Goal: Task Accomplishment & Management: Complete application form

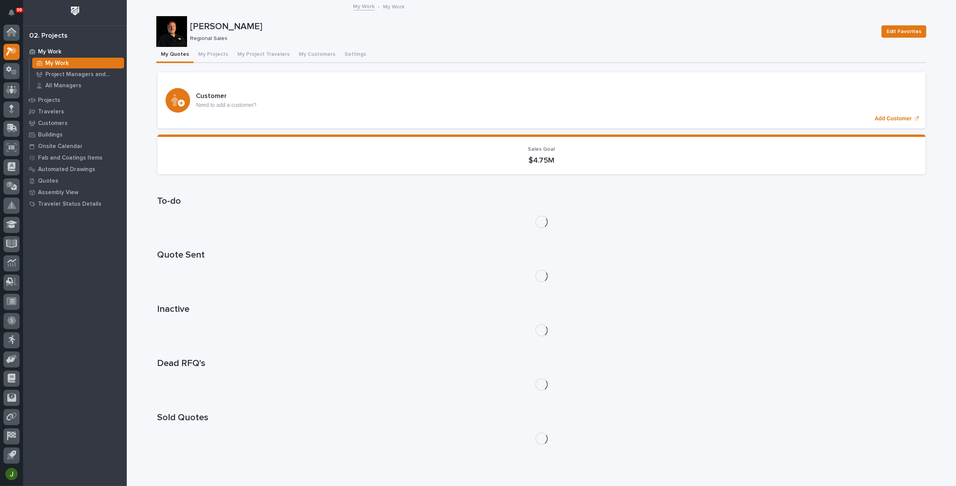
scroll to position [19, 0]
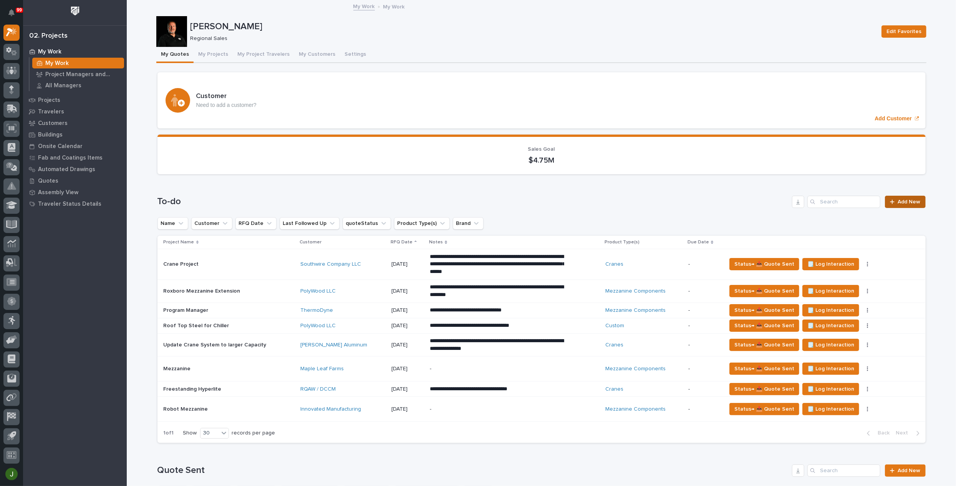
click at [906, 200] on span "Add New" at bounding box center [909, 201] width 23 height 5
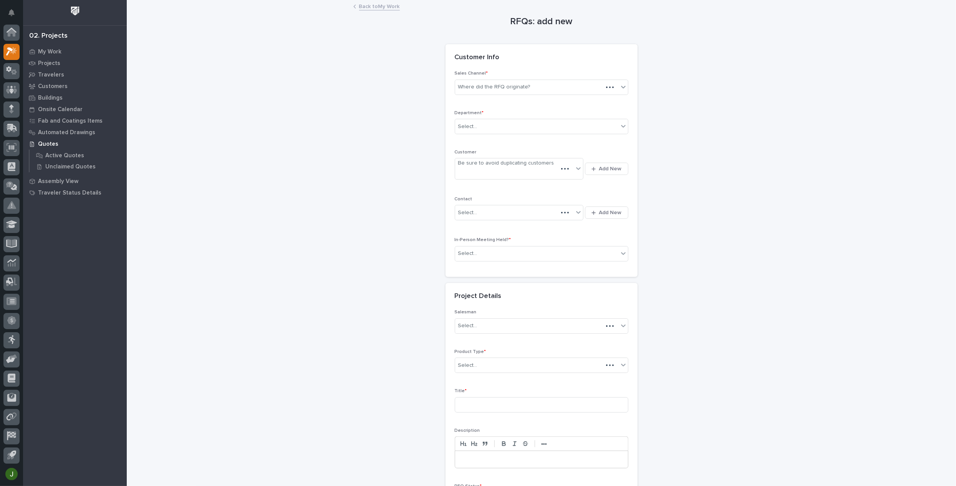
scroll to position [19, 0]
click at [490, 87] on div "Where did the RFQ originate?" at bounding box center [494, 87] width 72 height 8
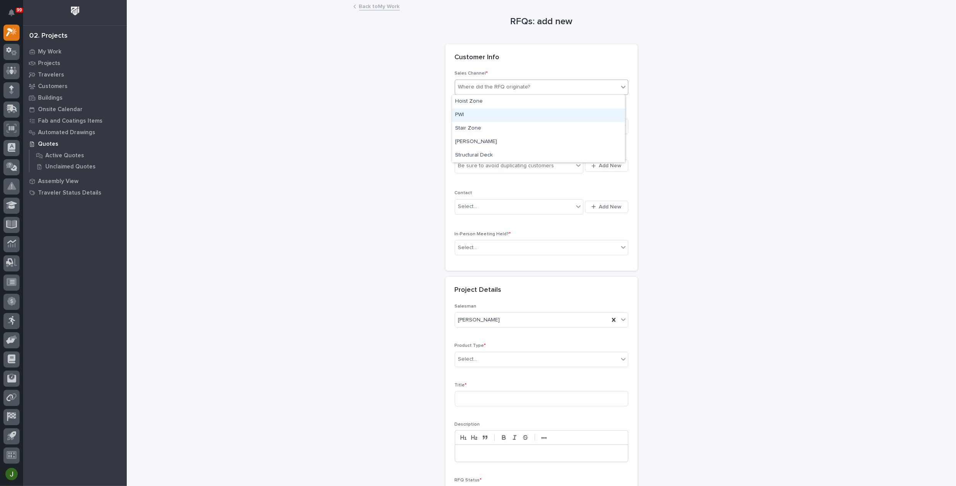
click at [467, 114] on div "PWI" at bounding box center [538, 114] width 173 height 13
click at [469, 124] on div "Select..." at bounding box center [467, 127] width 19 height 8
click at [468, 155] on span "Regional Sales" at bounding box center [475, 153] width 40 height 8
click at [469, 168] on div "Be sure to avoid duplicating customers" at bounding box center [506, 166] width 96 height 8
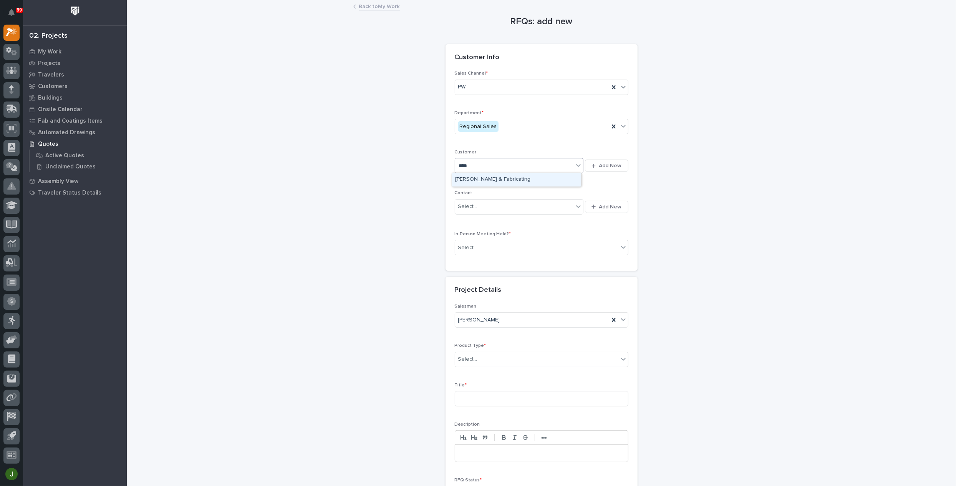
type input "*****"
click at [486, 180] on div "[PERSON_NAME] & Fabricating" at bounding box center [516, 179] width 129 height 13
click at [469, 205] on div "Select..." at bounding box center [467, 206] width 19 height 8
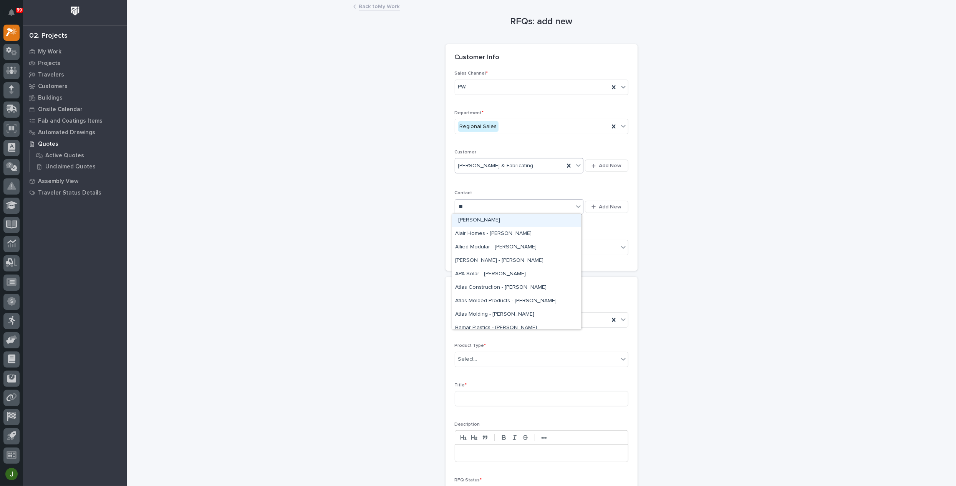
type input "***"
click at [484, 245] on div "[PERSON_NAME]" at bounding box center [516, 246] width 129 height 13
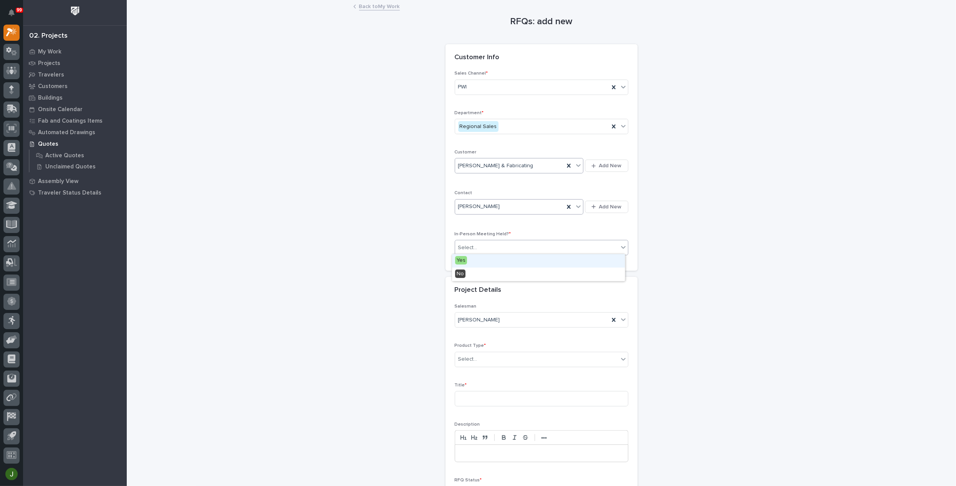
click at [477, 247] on div "Select..." at bounding box center [536, 247] width 163 height 13
click at [464, 274] on span "No" at bounding box center [460, 273] width 10 height 8
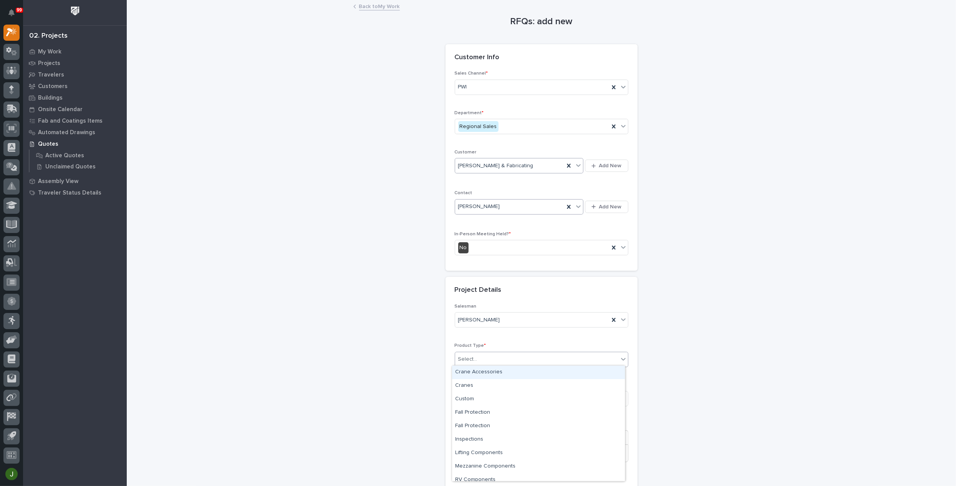
click at [466, 358] on div "Select..." at bounding box center [467, 359] width 19 height 8
click at [468, 385] on div "Cranes" at bounding box center [538, 385] width 173 height 13
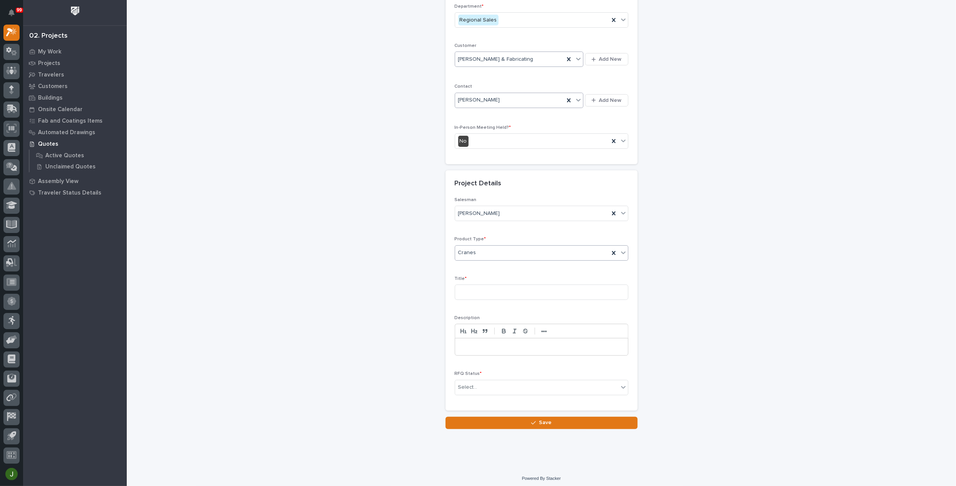
scroll to position [107, 0]
click at [468, 290] on input at bounding box center [542, 291] width 174 height 15
type input "ICC Evaluation Service Bridge Crane"
click at [489, 385] on div "Select..." at bounding box center [536, 386] width 163 height 13
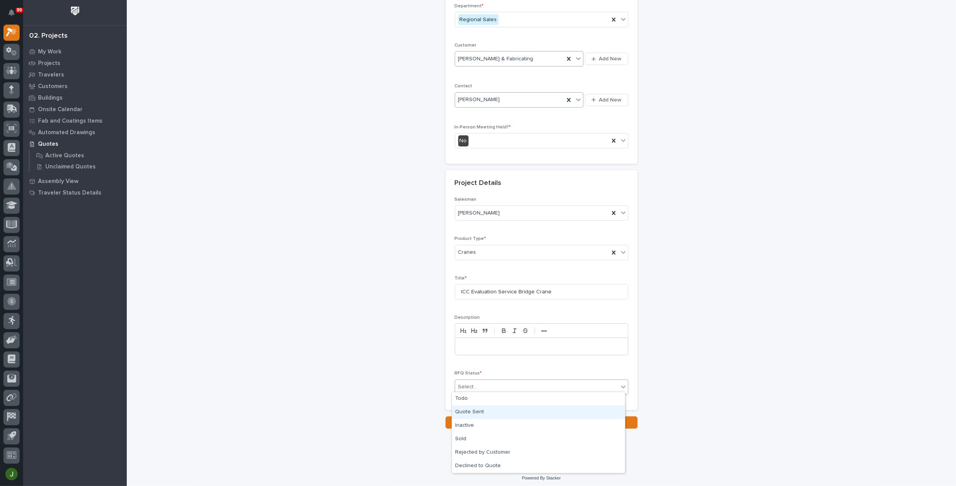
click at [474, 410] on div "Quote Sent" at bounding box center [538, 411] width 173 height 13
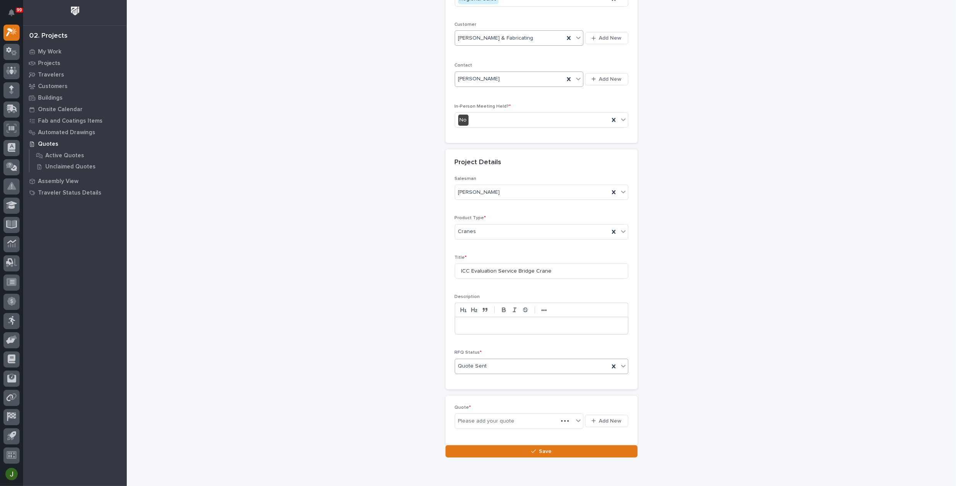
scroll to position [135, 0]
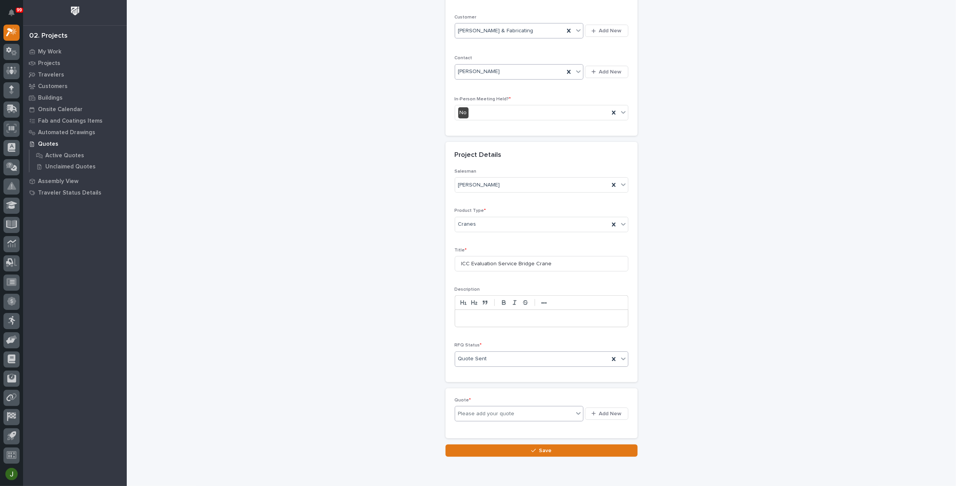
click at [502, 413] on div "Please add your quote" at bounding box center [486, 413] width 56 height 8
click at [606, 414] on button "Add New" at bounding box center [606, 413] width 43 height 12
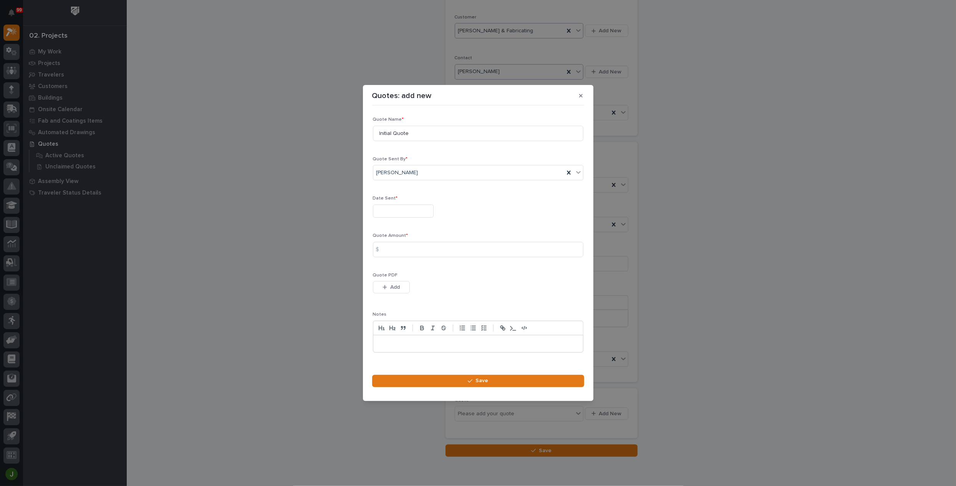
click at [390, 213] on input "text" at bounding box center [403, 210] width 61 height 13
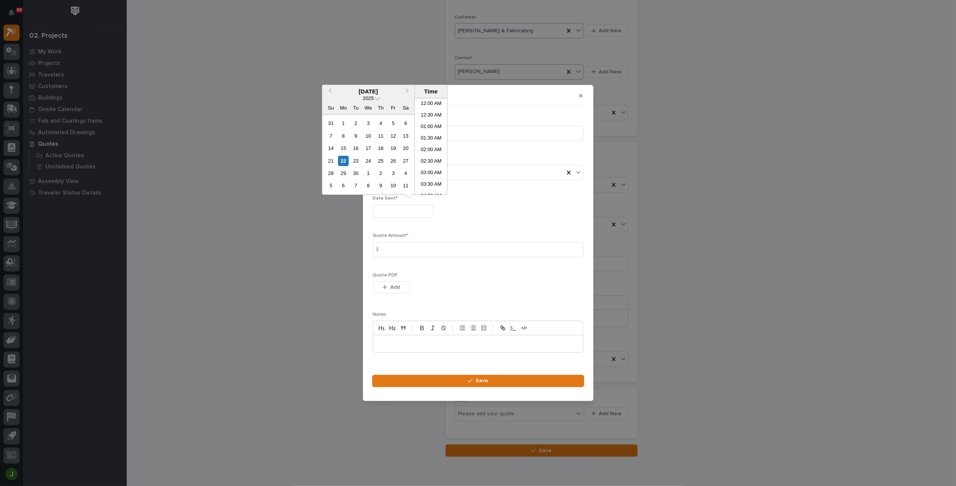
scroll to position [211, 0]
click at [431, 146] on li "11:00 AM" at bounding box center [431, 147] width 33 height 12
type input "**********"
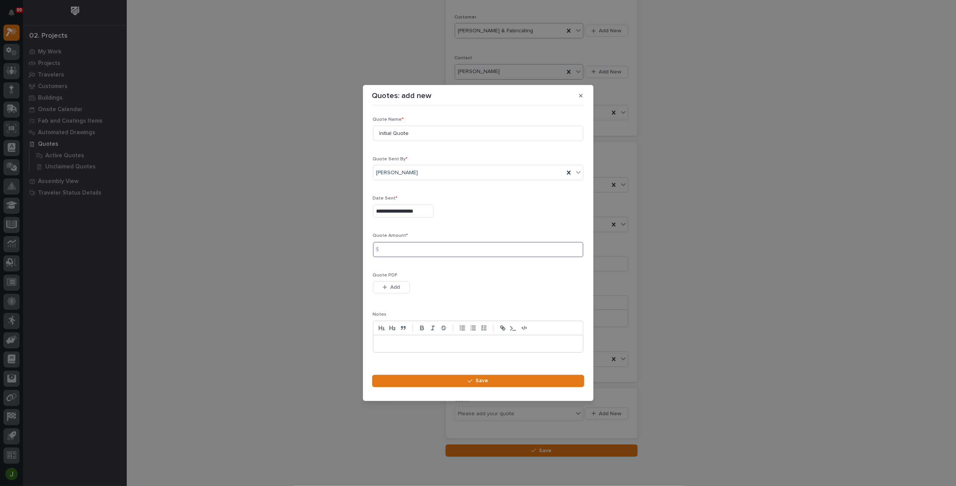
click at [399, 249] on input at bounding box center [478, 249] width 210 height 15
click at [399, 247] on input at bounding box center [478, 249] width 210 height 15
type input "37923"
click at [396, 287] on span "Add" at bounding box center [395, 286] width 10 height 7
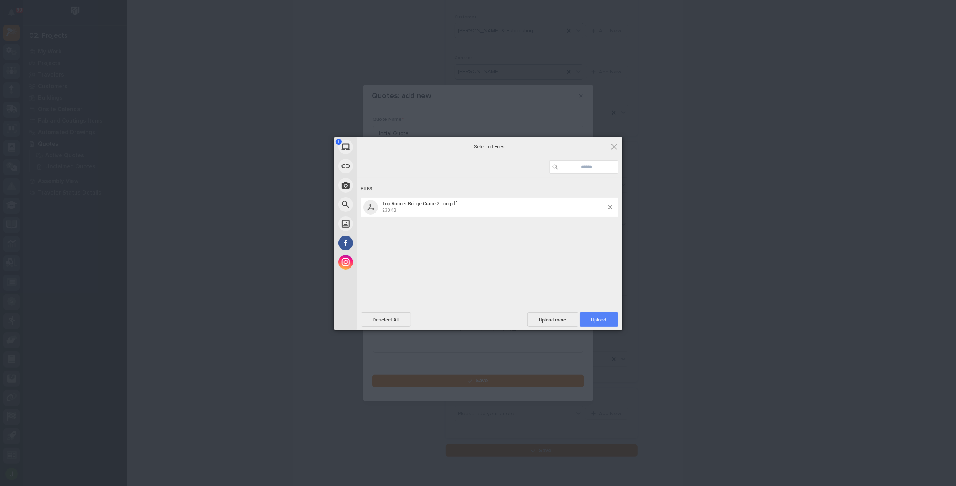
click at [598, 319] on span "Upload 1" at bounding box center [599, 319] width 15 height 6
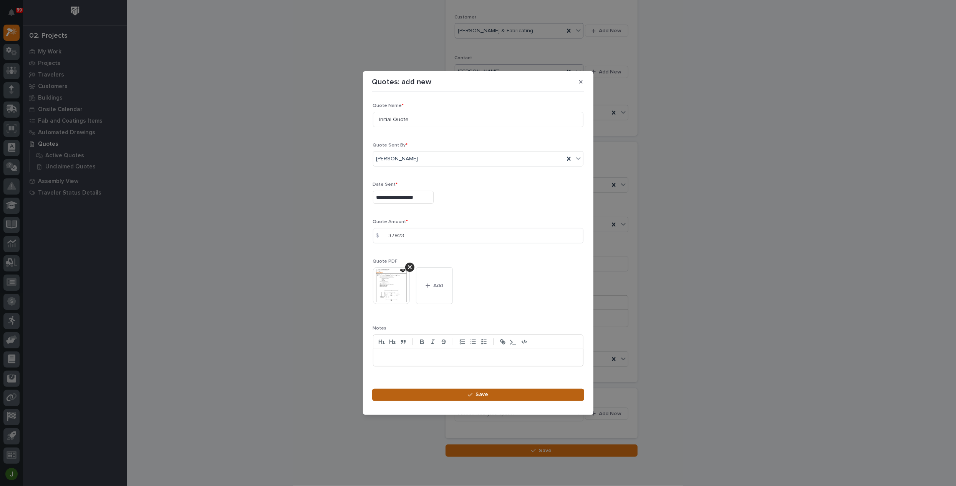
click at [483, 391] on span "Save" at bounding box center [482, 394] width 13 height 7
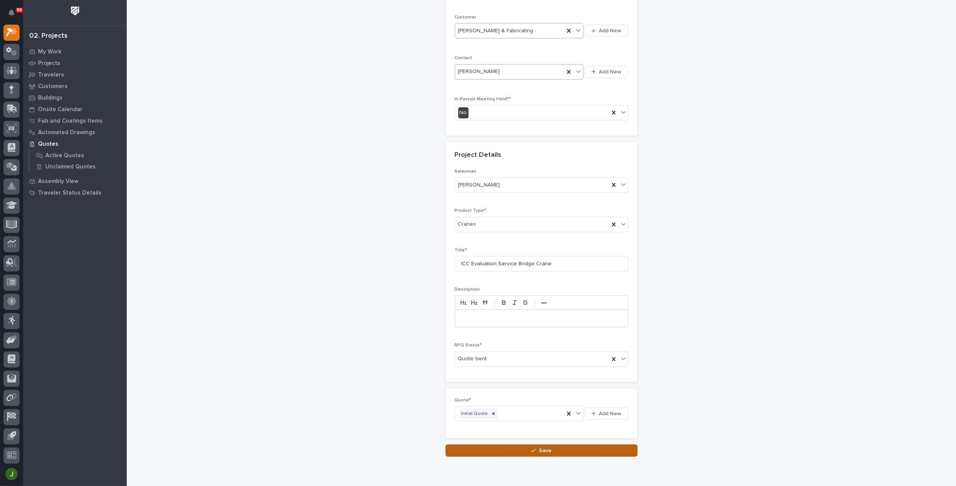
click at [540, 447] on span "Save" at bounding box center [545, 450] width 13 height 7
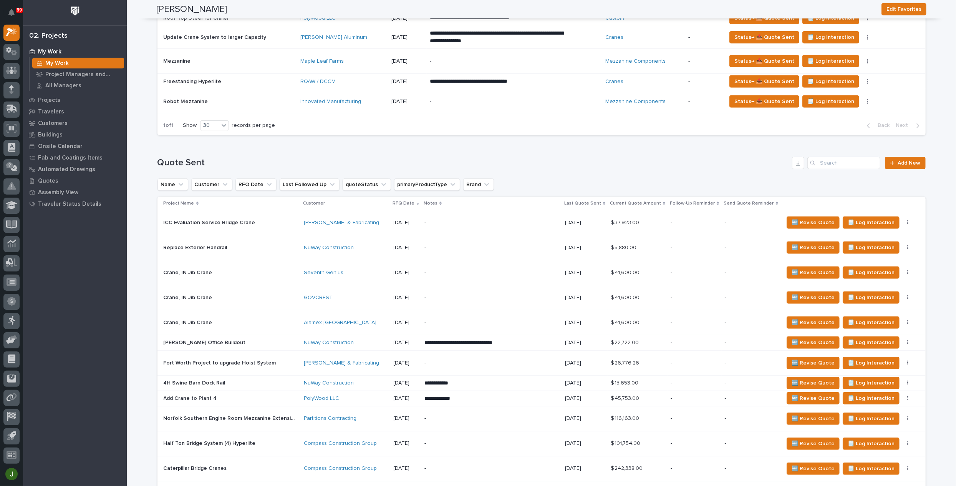
scroll to position [77, 0]
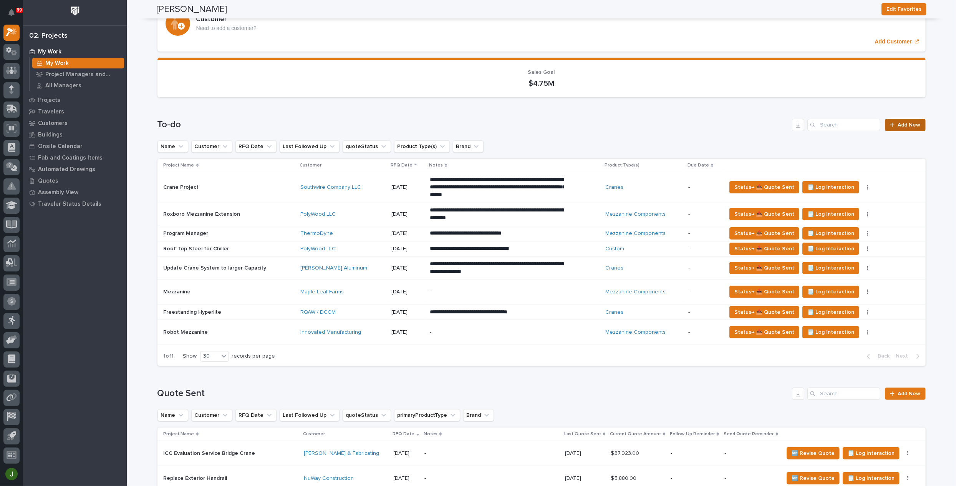
click at [909, 128] on span "Add New" at bounding box center [909, 124] width 23 height 5
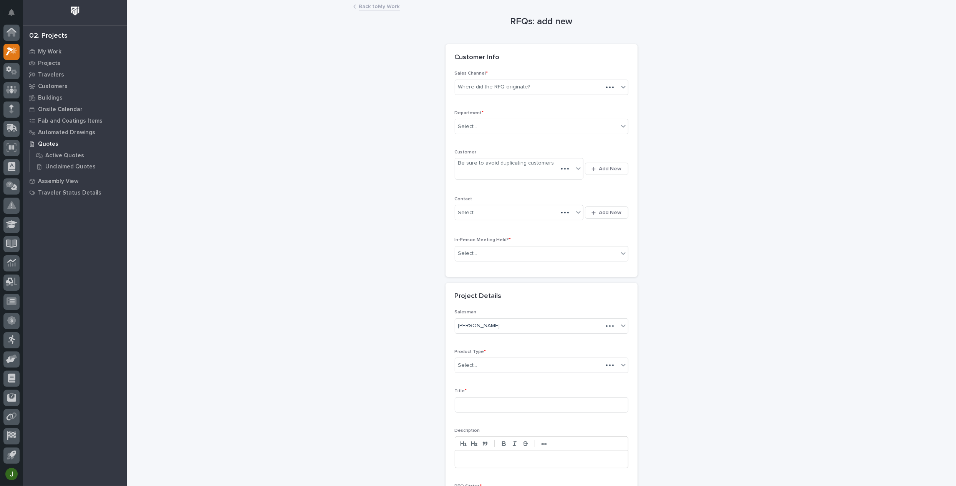
scroll to position [19, 0]
click at [526, 86] on div "Where did the RFQ originate?" at bounding box center [536, 87] width 163 height 13
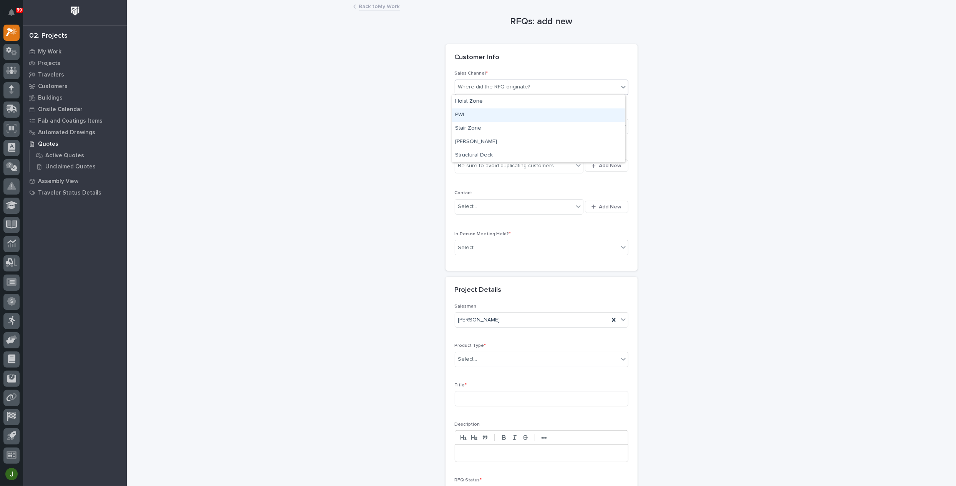
click at [475, 115] on div "PWI" at bounding box center [538, 114] width 173 height 13
click at [484, 127] on div "Select..." at bounding box center [536, 126] width 163 height 13
click at [478, 154] on span "Regional Sales" at bounding box center [475, 153] width 40 height 8
click at [609, 165] on span "Add New" at bounding box center [610, 165] width 23 height 7
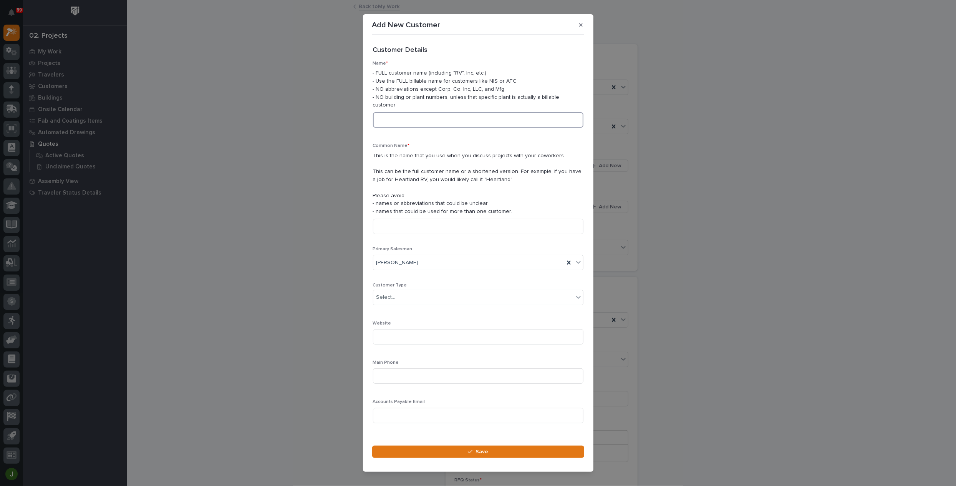
click at [394, 116] on input at bounding box center [478, 119] width 210 height 15
type input "[PERSON_NAME] Construction Co"
click at [393, 225] on input at bounding box center [478, 226] width 210 height 15
type input "[PERSON_NAME] Construction Co"
click at [394, 292] on div "Select..." at bounding box center [473, 297] width 200 height 13
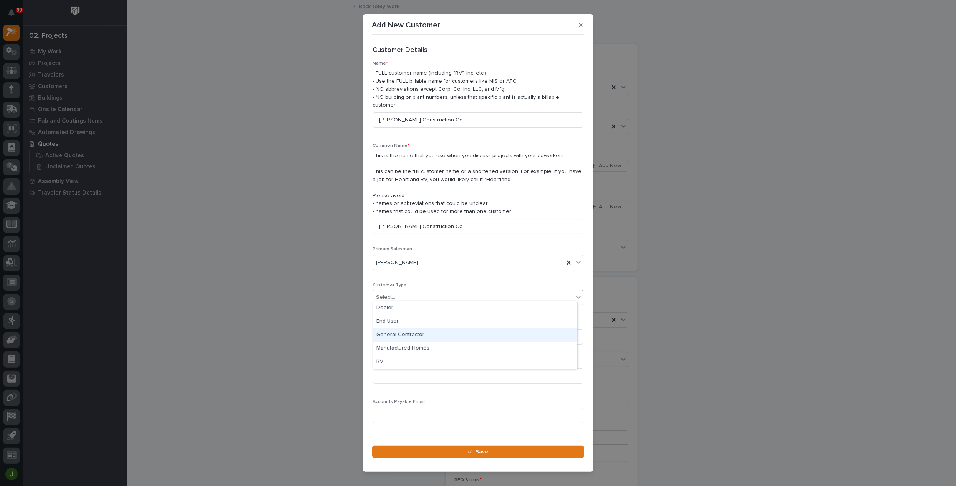
click at [395, 332] on div "General Contractor" at bounding box center [475, 334] width 204 height 13
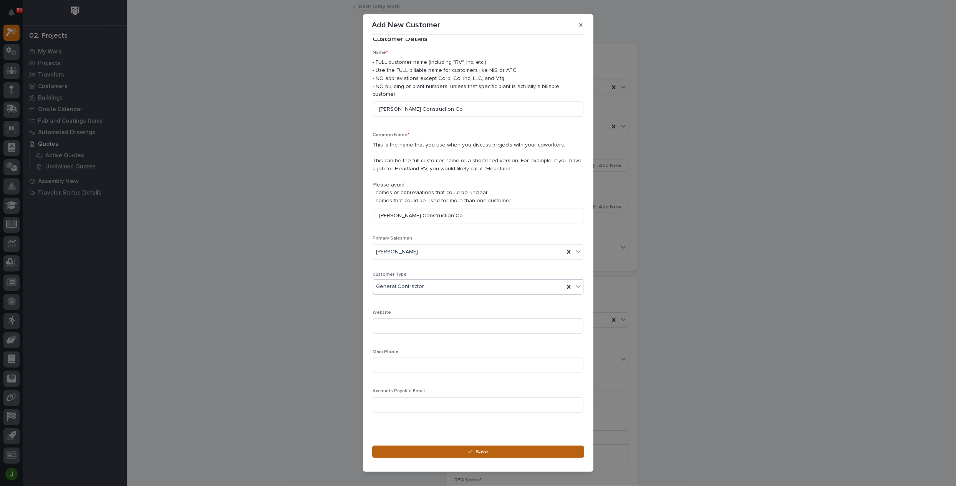
click at [459, 446] on button "Save" at bounding box center [478, 451] width 212 height 12
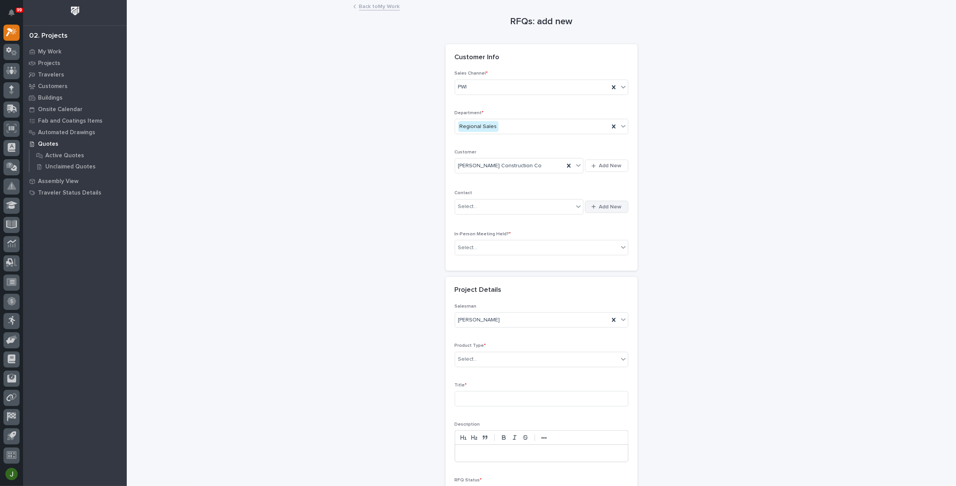
click at [605, 207] on span "Add New" at bounding box center [610, 206] width 23 height 7
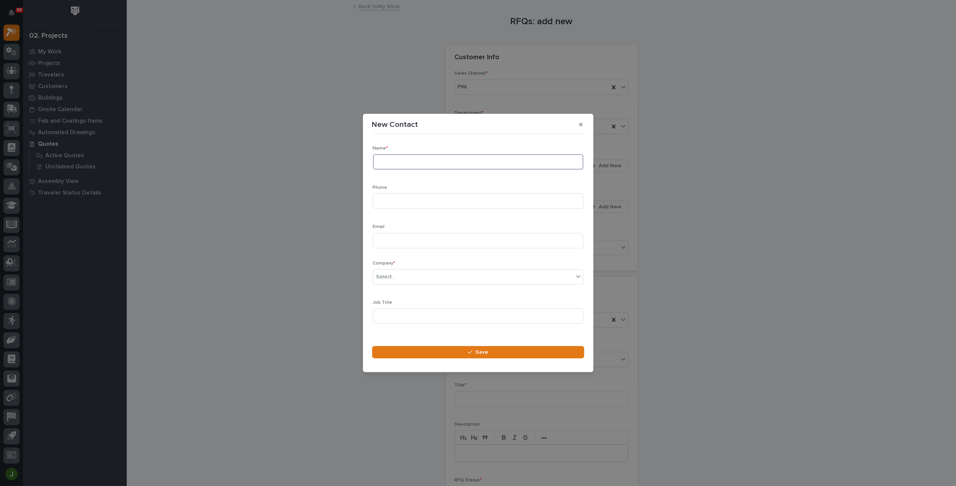
click at [398, 165] on input at bounding box center [478, 161] width 210 height 15
type input "[PERSON_NAME]"
click at [398, 197] on input at bounding box center [478, 200] width 210 height 15
type input "8123202207"
click at [401, 238] on input at bounding box center [478, 240] width 210 height 15
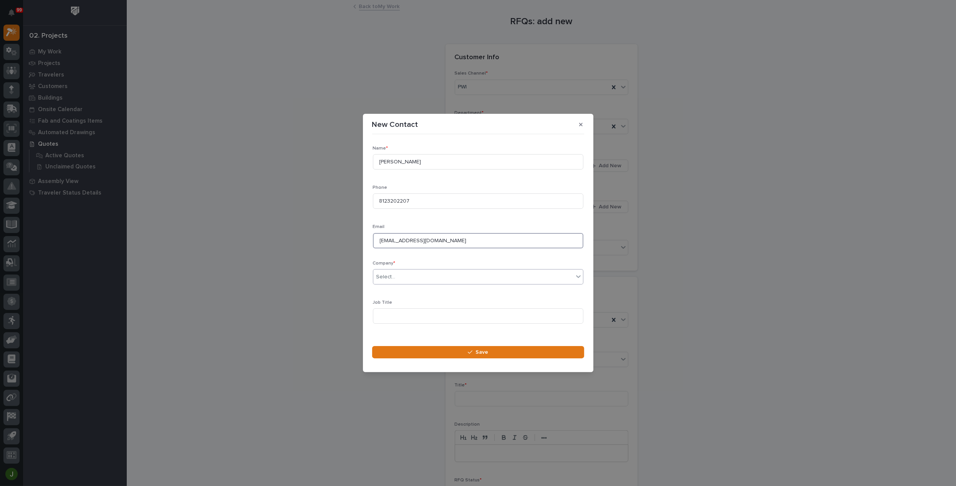
type input "[EMAIL_ADDRESS][DOMAIN_NAME]"
click at [397, 278] on div "Select..." at bounding box center [473, 276] width 200 height 13
type input "*****"
click at [582, 125] on icon "button" at bounding box center [580, 124] width 3 height 3
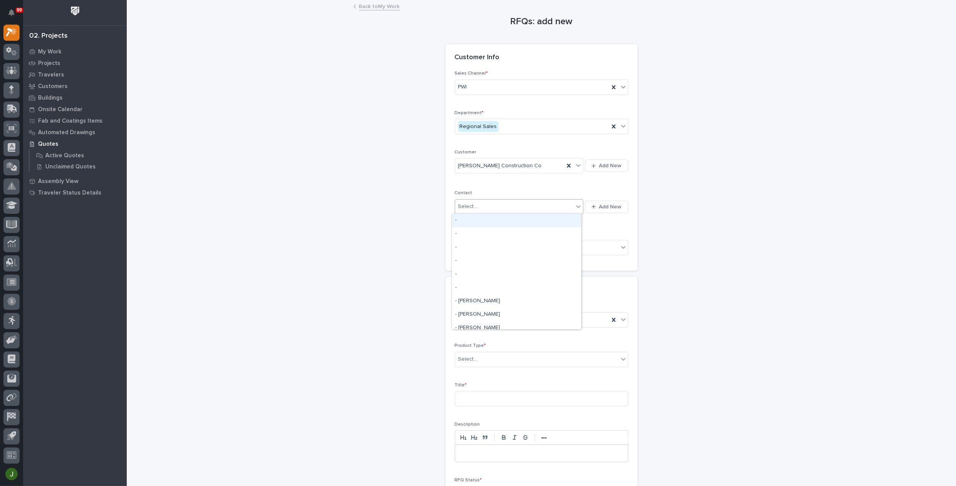
click at [576, 205] on icon at bounding box center [578, 206] width 5 height 3
type input "*******"
click at [502, 234] on div "[PERSON_NAME] Construction Co Inc - [PERSON_NAME]" at bounding box center [516, 233] width 129 height 13
click at [567, 166] on icon at bounding box center [568, 166] width 3 height 4
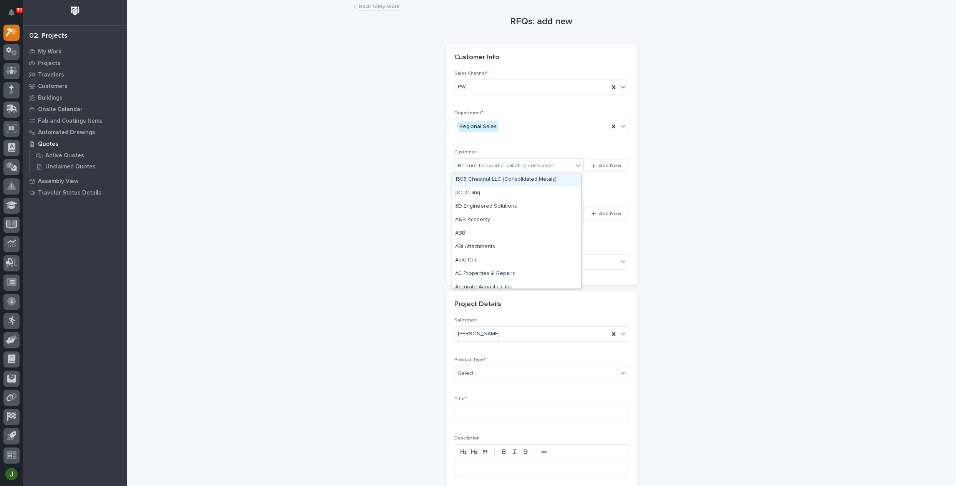
click at [576, 165] on icon at bounding box center [579, 165] width 8 height 8
type input "*******"
click at [525, 193] on div "[PERSON_NAME] Construction Co Inc" at bounding box center [516, 192] width 129 height 13
click at [509, 259] on div "Select..." at bounding box center [536, 261] width 163 height 13
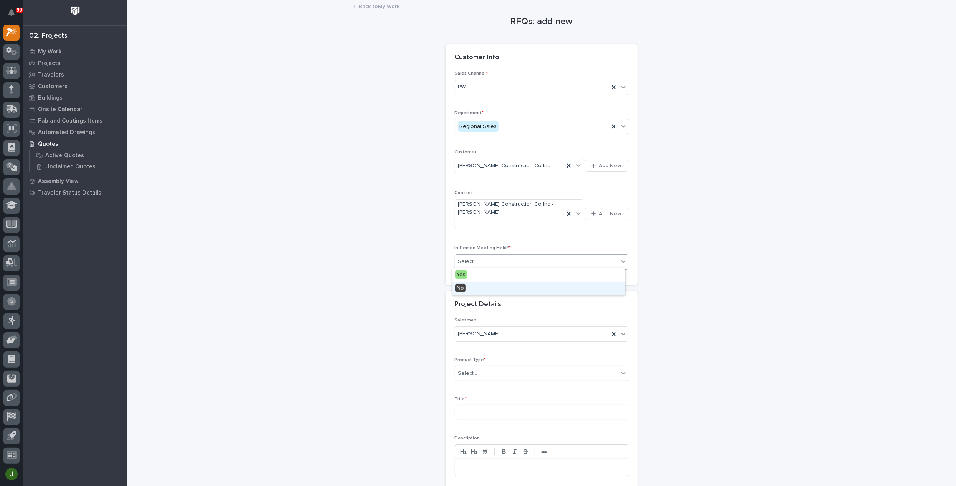
click at [470, 289] on div "No" at bounding box center [538, 288] width 173 height 13
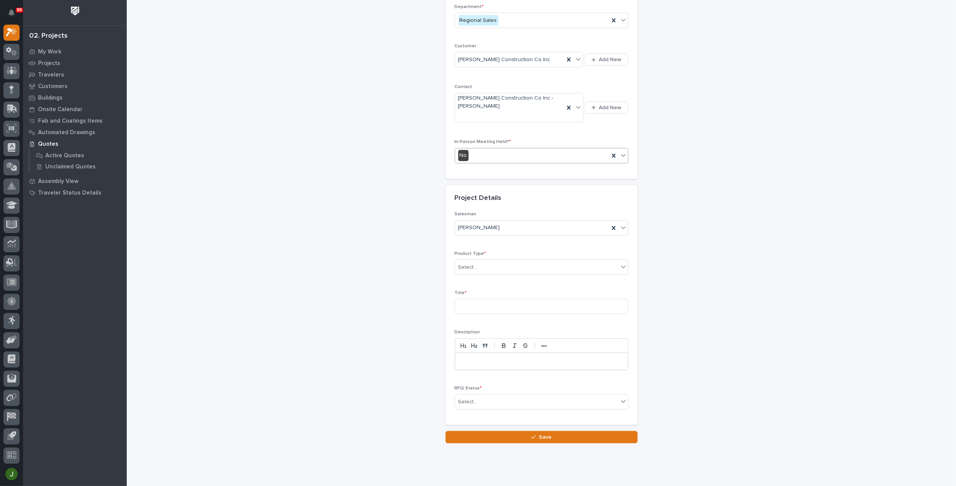
scroll to position [121, 0]
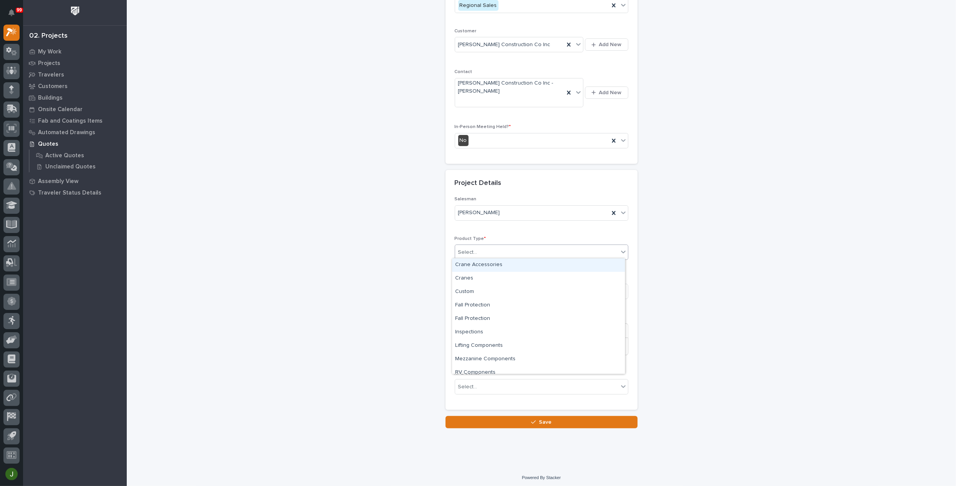
click at [479, 250] on div "Select..." at bounding box center [536, 252] width 163 height 13
click at [466, 277] on div "Cranes" at bounding box center [538, 278] width 173 height 13
click at [476, 290] on input at bounding box center [542, 290] width 174 height 15
click at [480, 289] on input "Custome Hangar Project" at bounding box center [542, 290] width 174 height 15
type input "Custom Hangar Project"
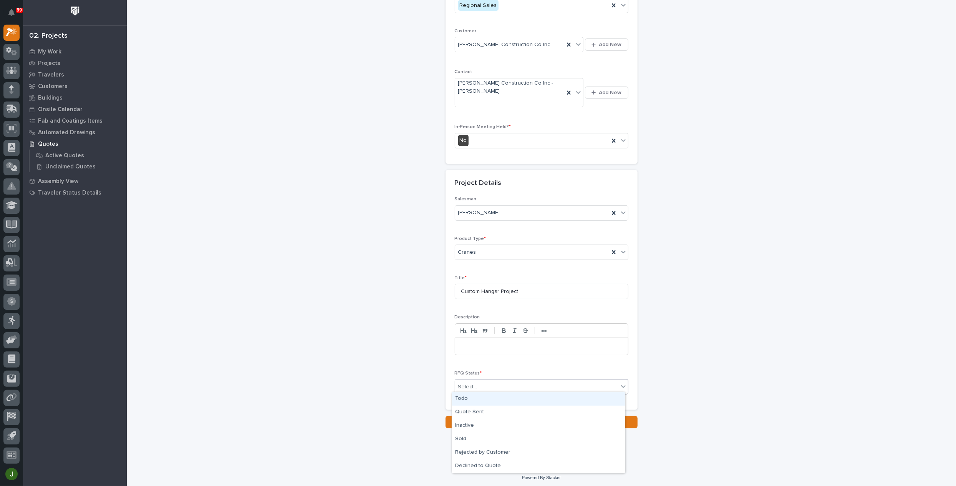
click at [464, 386] on div "Select..." at bounding box center [467, 387] width 19 height 8
click at [470, 396] on div "Todo" at bounding box center [538, 398] width 173 height 13
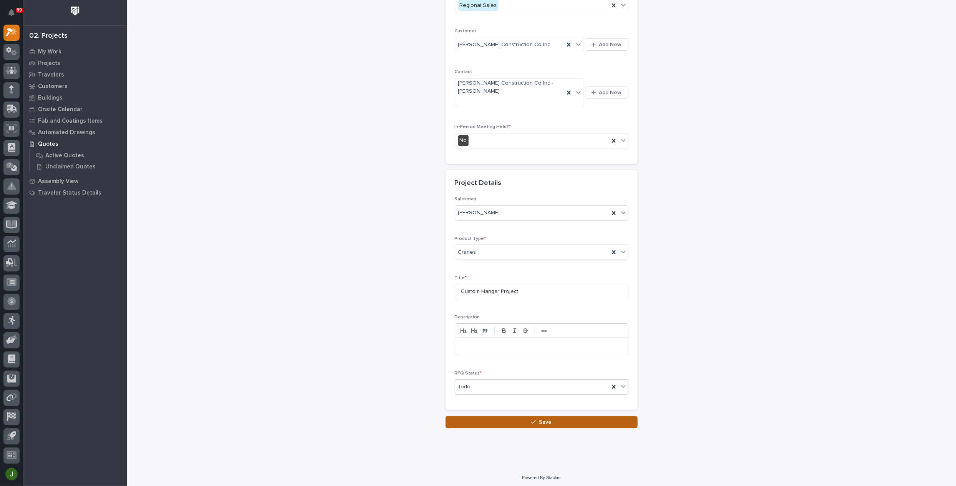
click at [531, 419] on icon "button" at bounding box center [533, 421] width 5 height 5
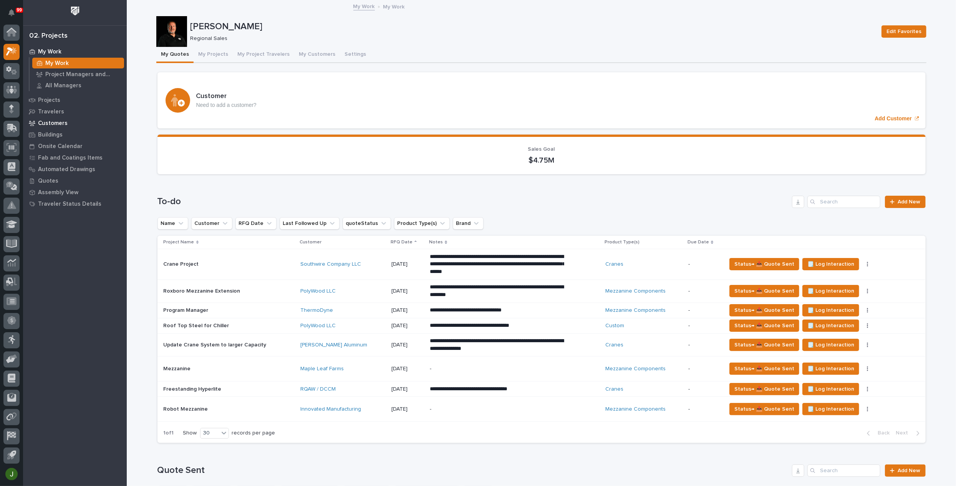
click at [56, 123] on p "Customers" at bounding box center [53, 123] width 30 height 7
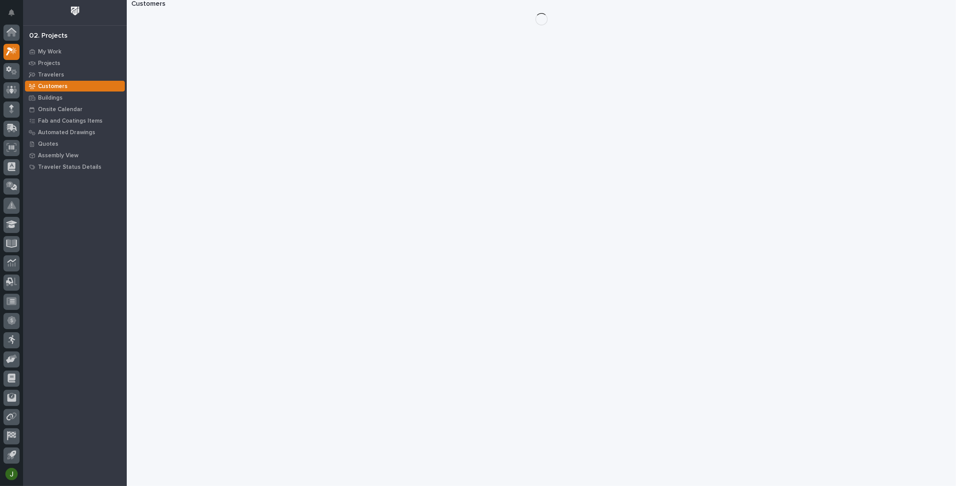
scroll to position [19, 0]
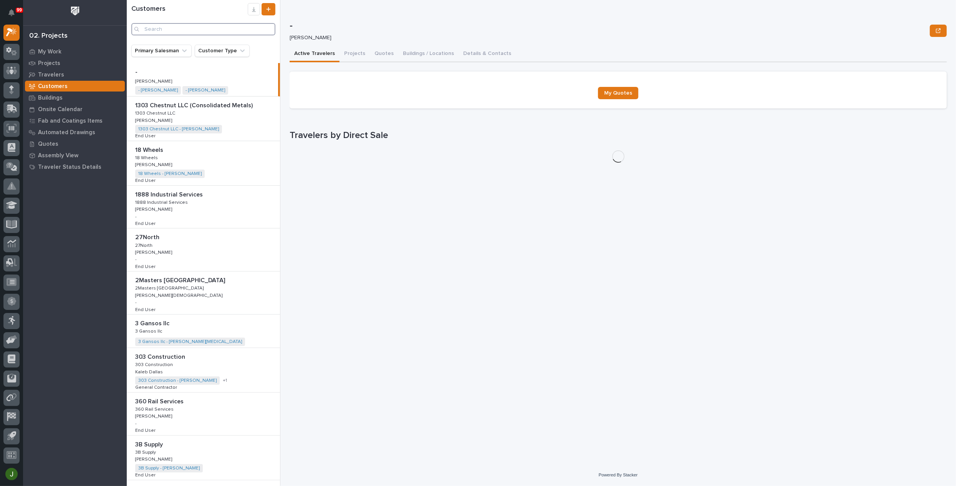
click at [164, 28] on input "Search" at bounding box center [203, 29] width 144 height 12
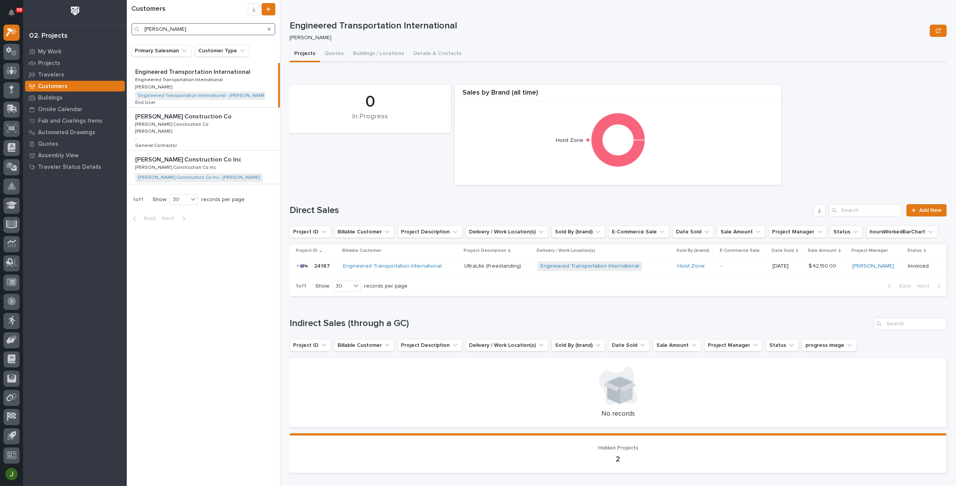
type input "[PERSON_NAME]"
click at [184, 115] on p "[PERSON_NAME] Construction Co" at bounding box center [184, 115] width 98 height 9
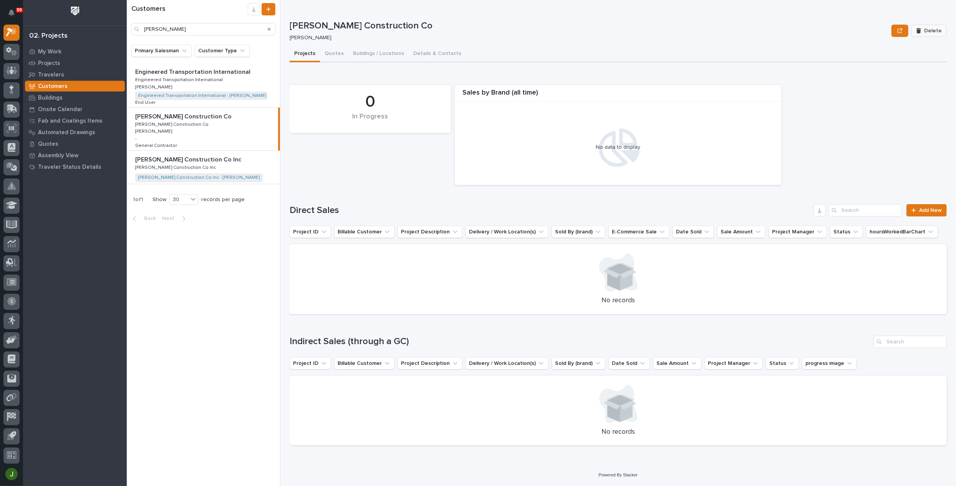
click at [934, 30] on span "Delete" at bounding box center [933, 30] width 18 height 7
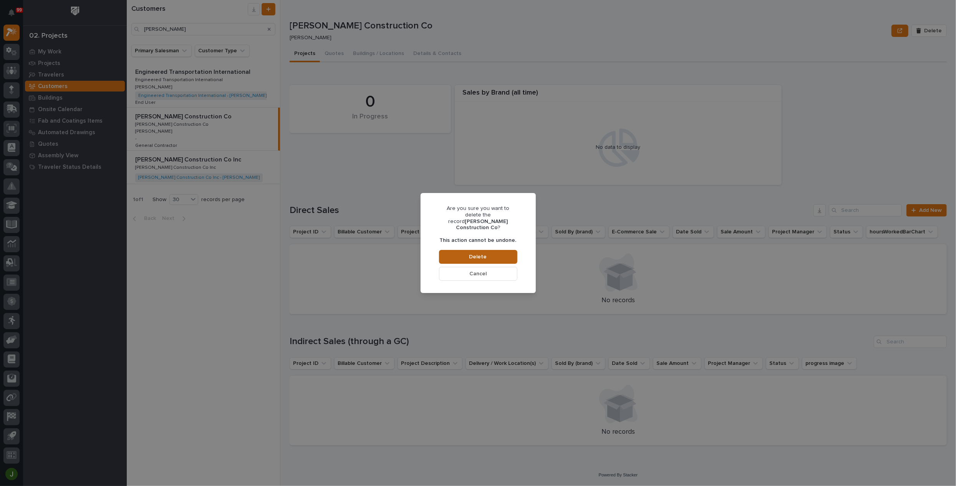
click at [465, 254] on button "Delete" at bounding box center [478, 257] width 78 height 14
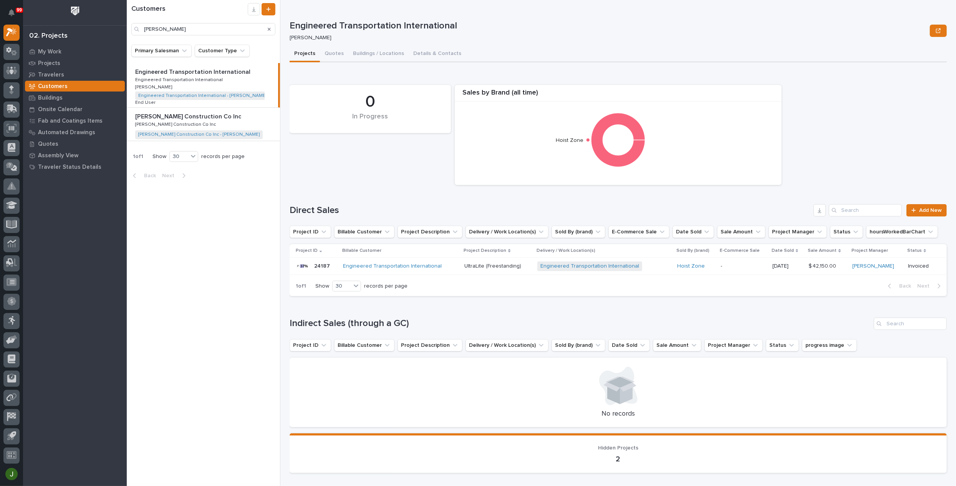
click at [194, 118] on p "[PERSON_NAME] Construction Co Inc" at bounding box center [189, 115] width 108 height 9
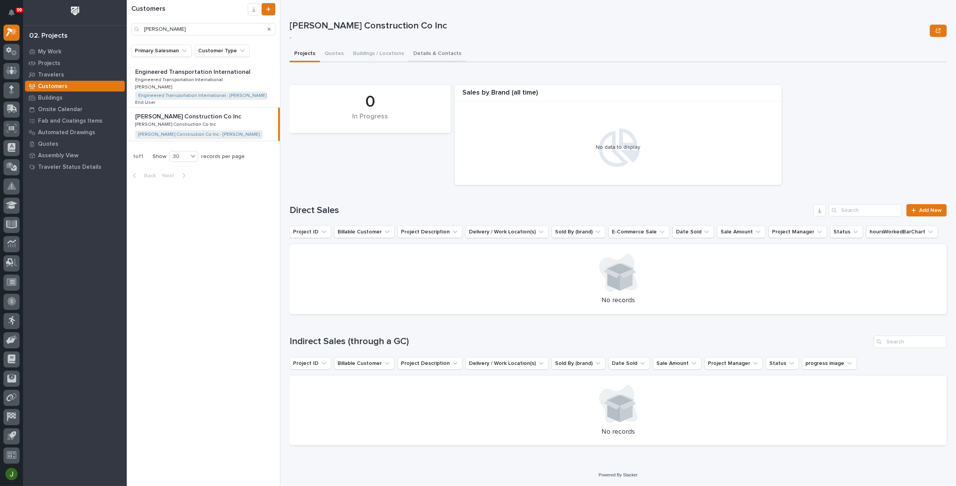
click at [421, 51] on button "Details & Contacts" at bounding box center [437, 54] width 57 height 16
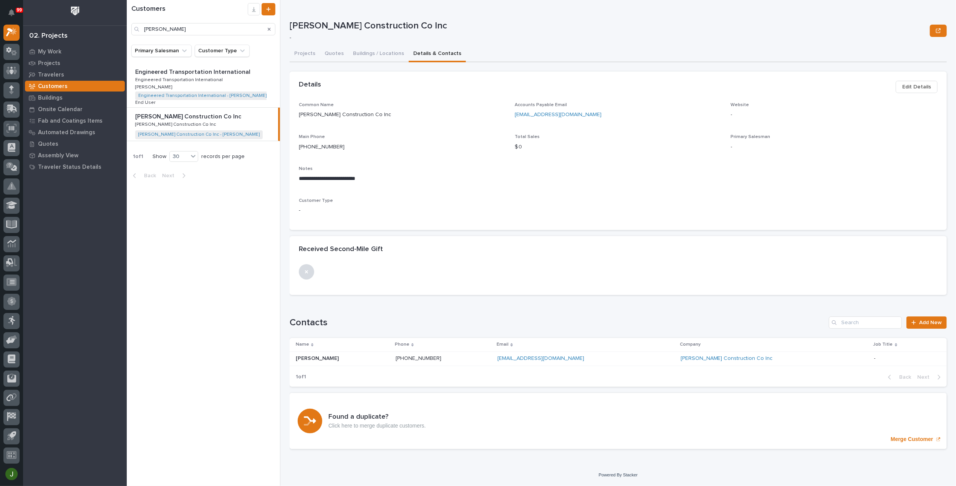
click at [921, 86] on span "Edit Details" at bounding box center [916, 86] width 29 height 9
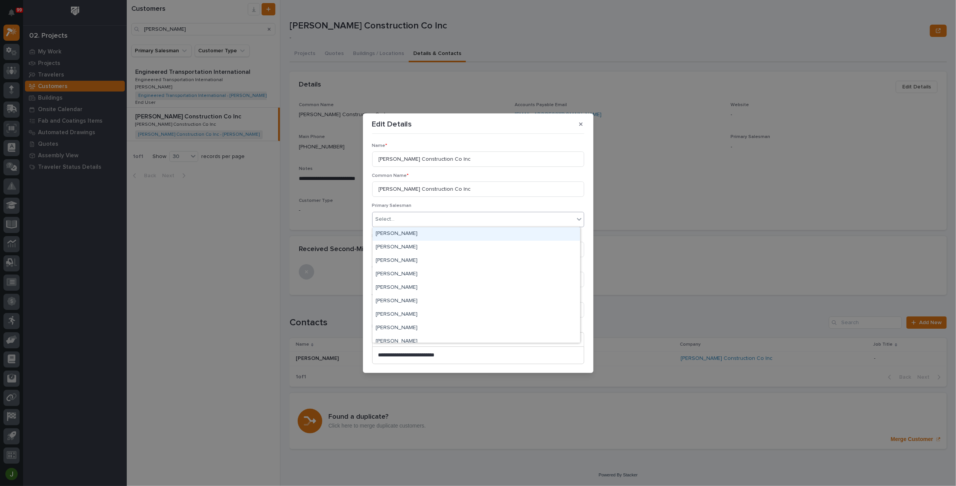
click at [398, 218] on div "Select..." at bounding box center [474, 219] width 202 height 13
type input "***"
click at [390, 233] on div "[PERSON_NAME]" at bounding box center [476, 233] width 207 height 13
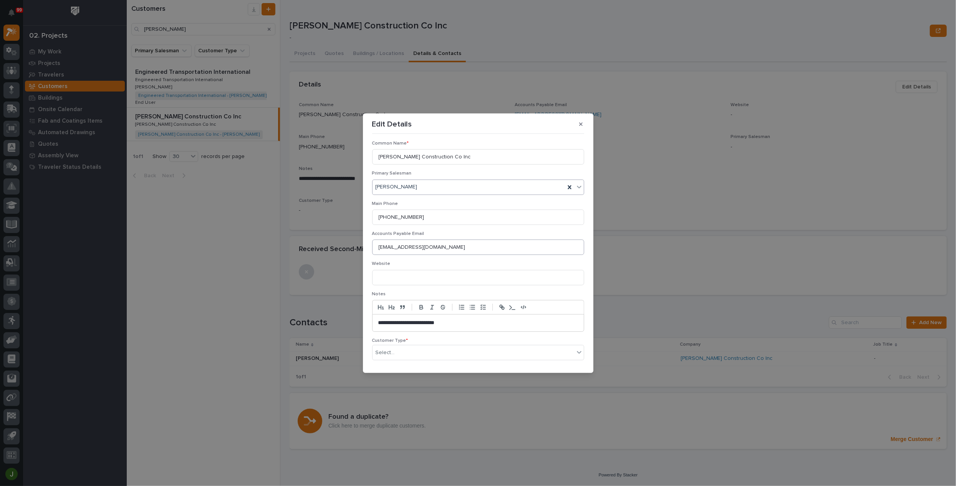
scroll to position [57, 0]
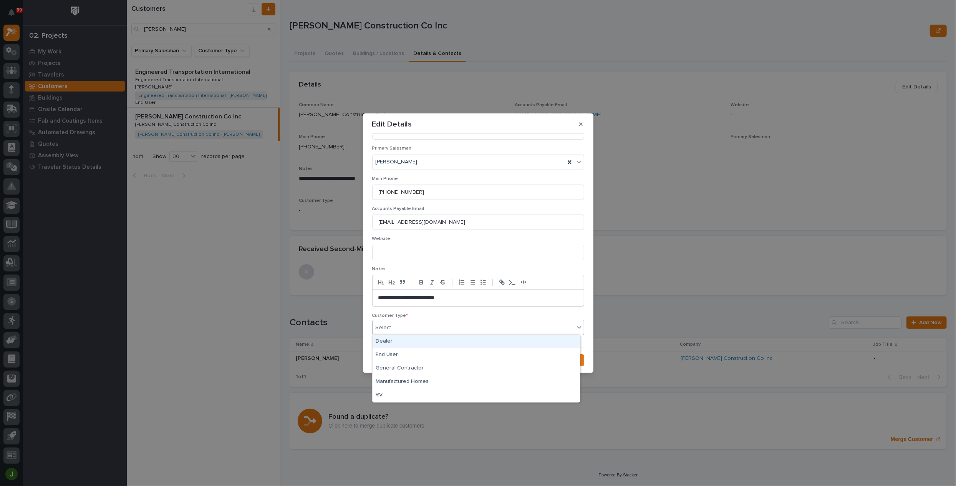
click at [577, 326] on icon at bounding box center [579, 327] width 5 height 3
click at [393, 366] on div "General Contractor" at bounding box center [476, 367] width 207 height 13
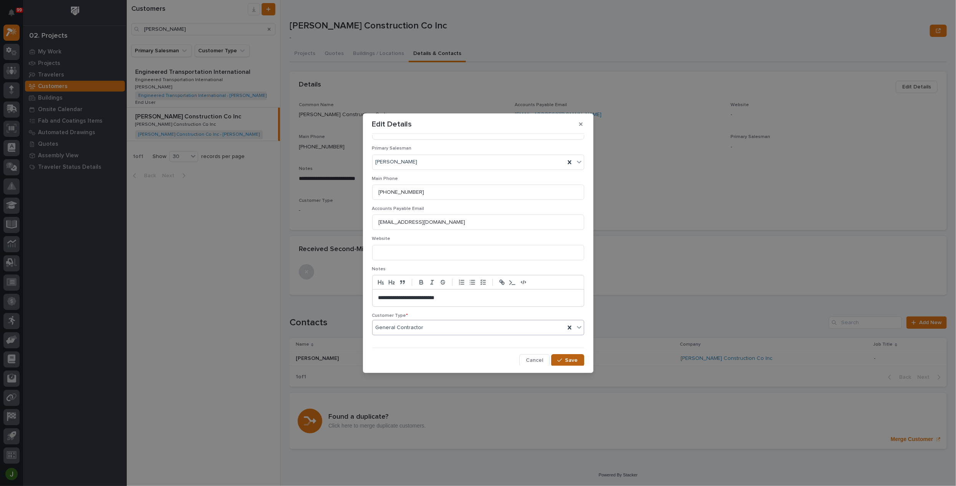
click at [565, 357] on span "Save" at bounding box center [571, 359] width 13 height 7
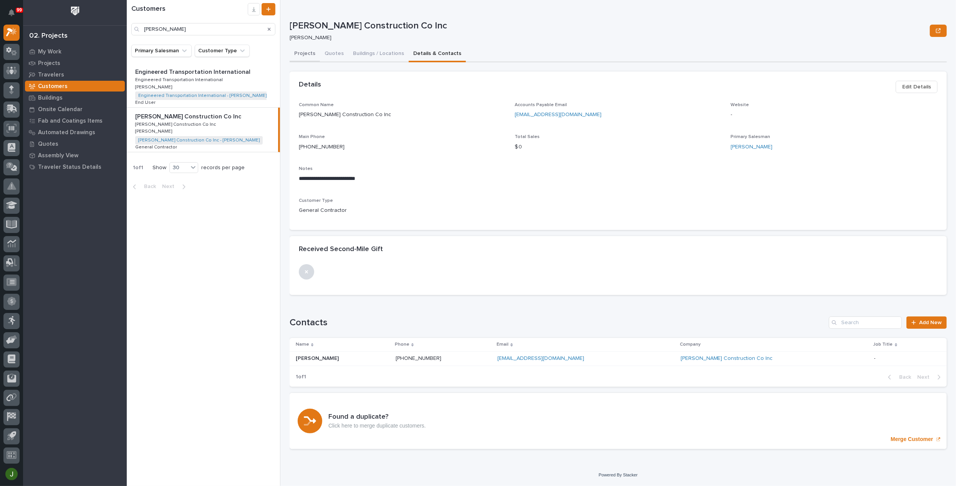
click at [301, 51] on button "Projects" at bounding box center [305, 54] width 30 height 16
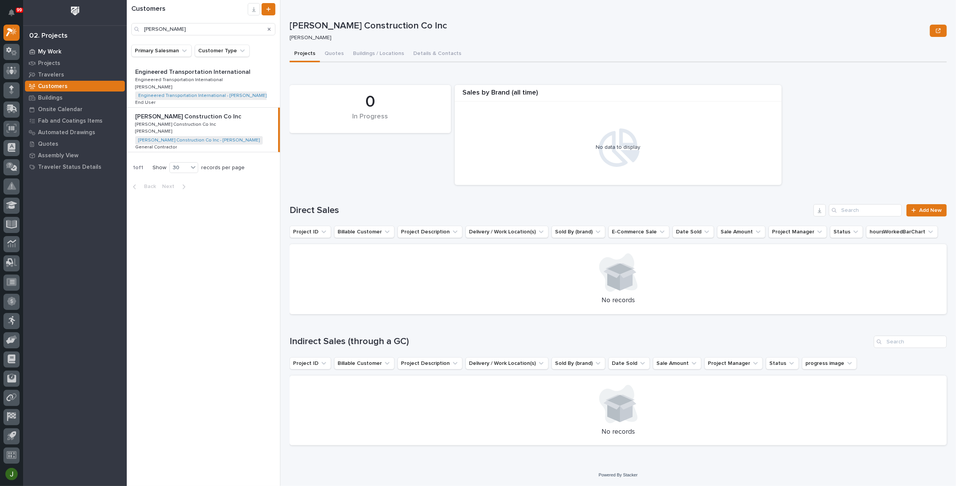
click at [57, 51] on p "My Work" at bounding box center [49, 51] width 23 height 7
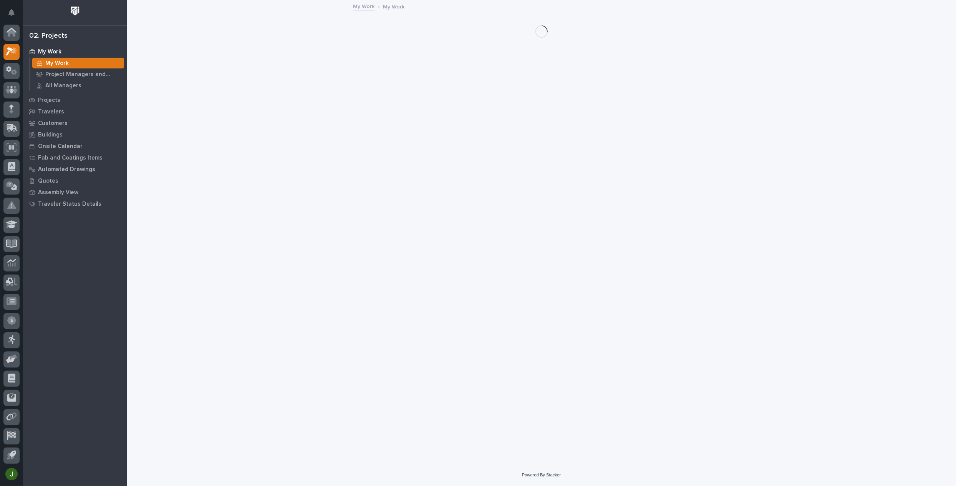
scroll to position [19, 0]
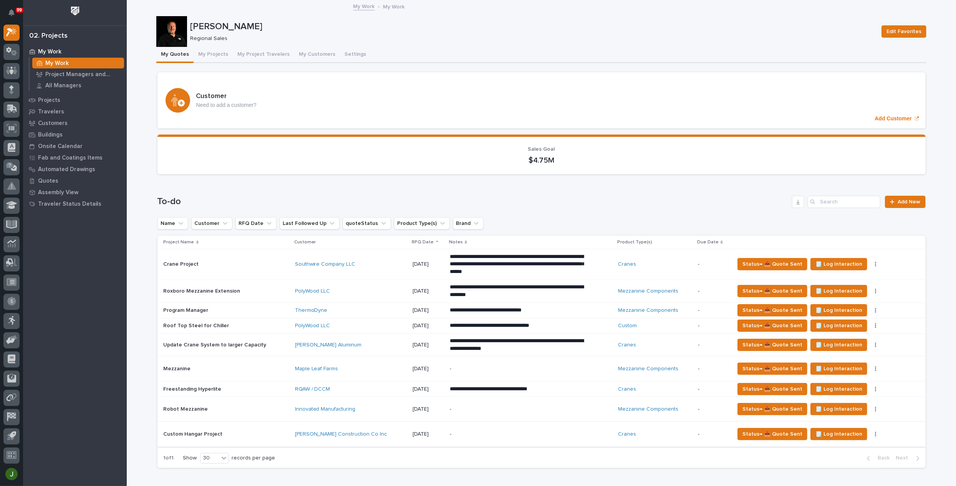
click at [870, 431] on button "button" at bounding box center [875, 433] width 11 height 5
click at [846, 449] on span "Status→ ❌ PWI Declined" at bounding box center [833, 448] width 60 height 9
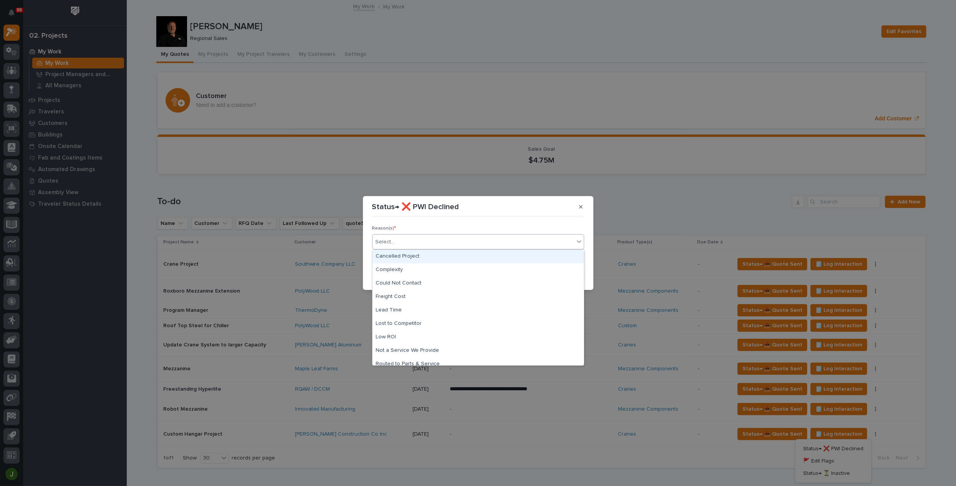
click at [403, 242] on div "Select..." at bounding box center [474, 241] width 202 height 13
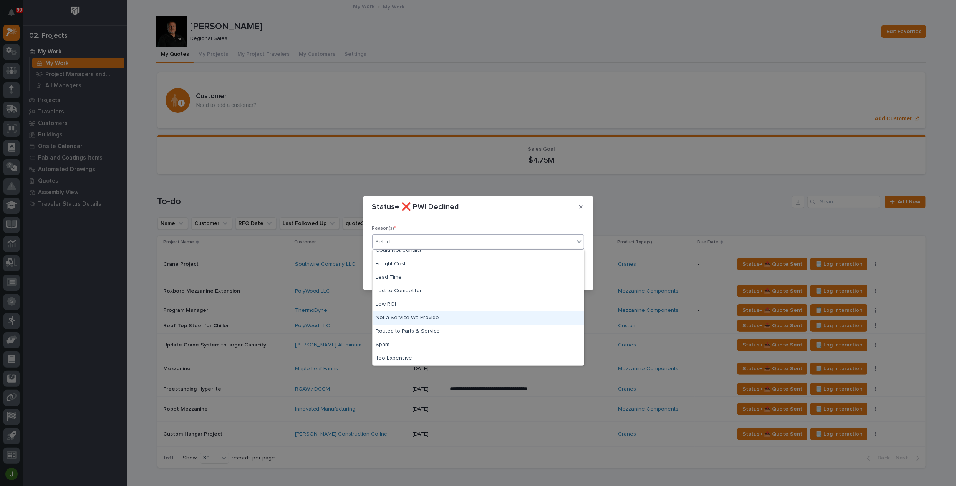
click at [437, 317] on div "Not a Service We Provide" at bounding box center [478, 317] width 211 height 13
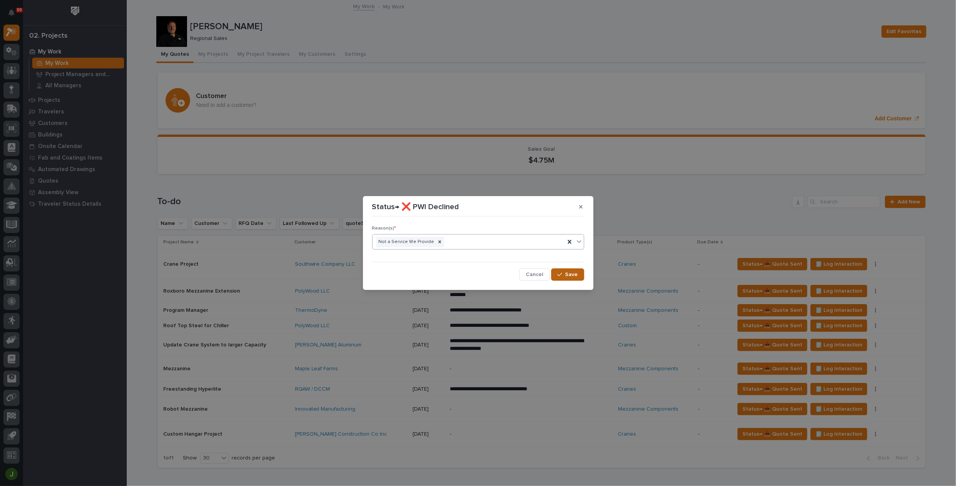
click at [569, 273] on span "Save" at bounding box center [571, 274] width 13 height 7
